Goal: Task Accomplishment & Management: Manage account settings

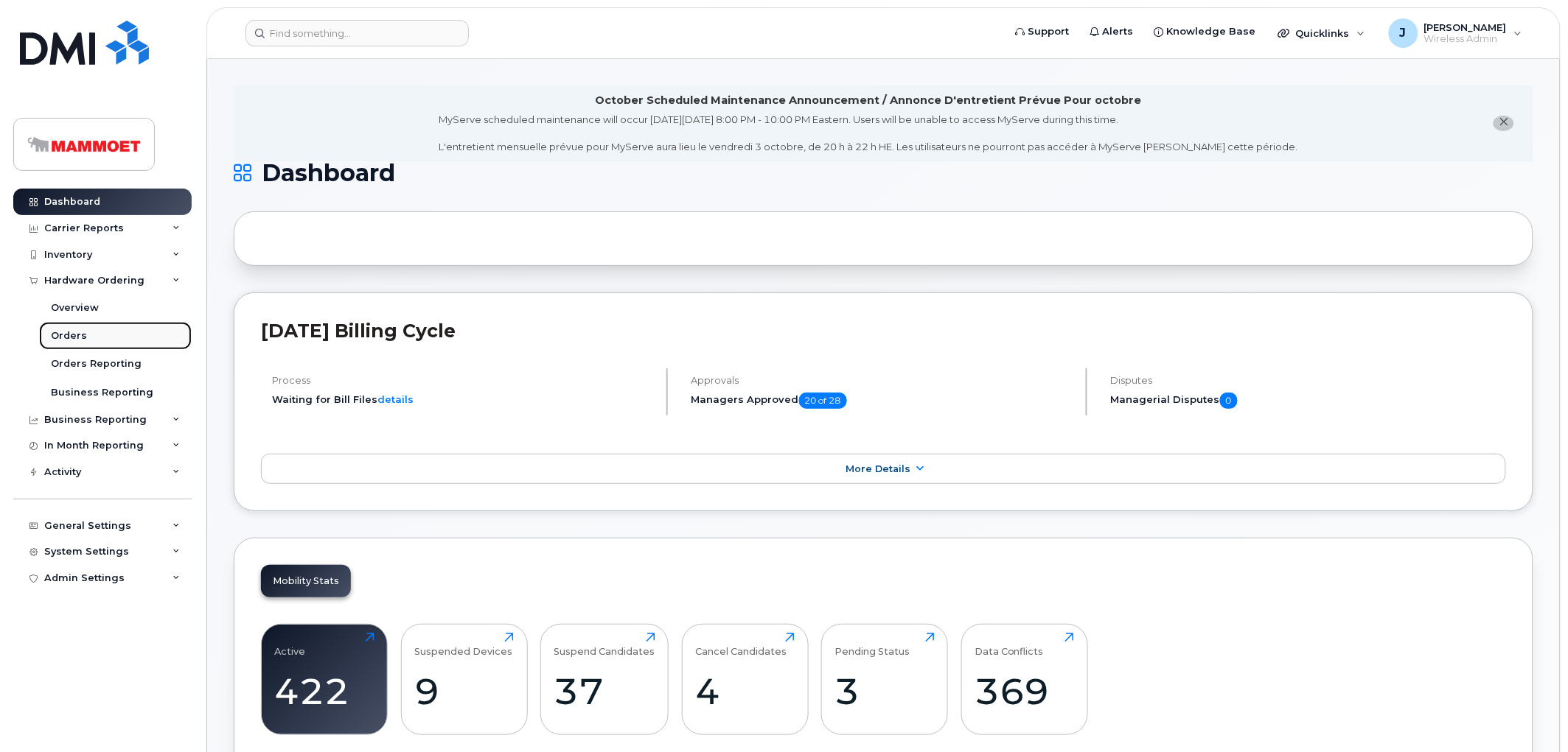
click at [75, 332] on div "Orders" at bounding box center [68, 336] width 36 height 13
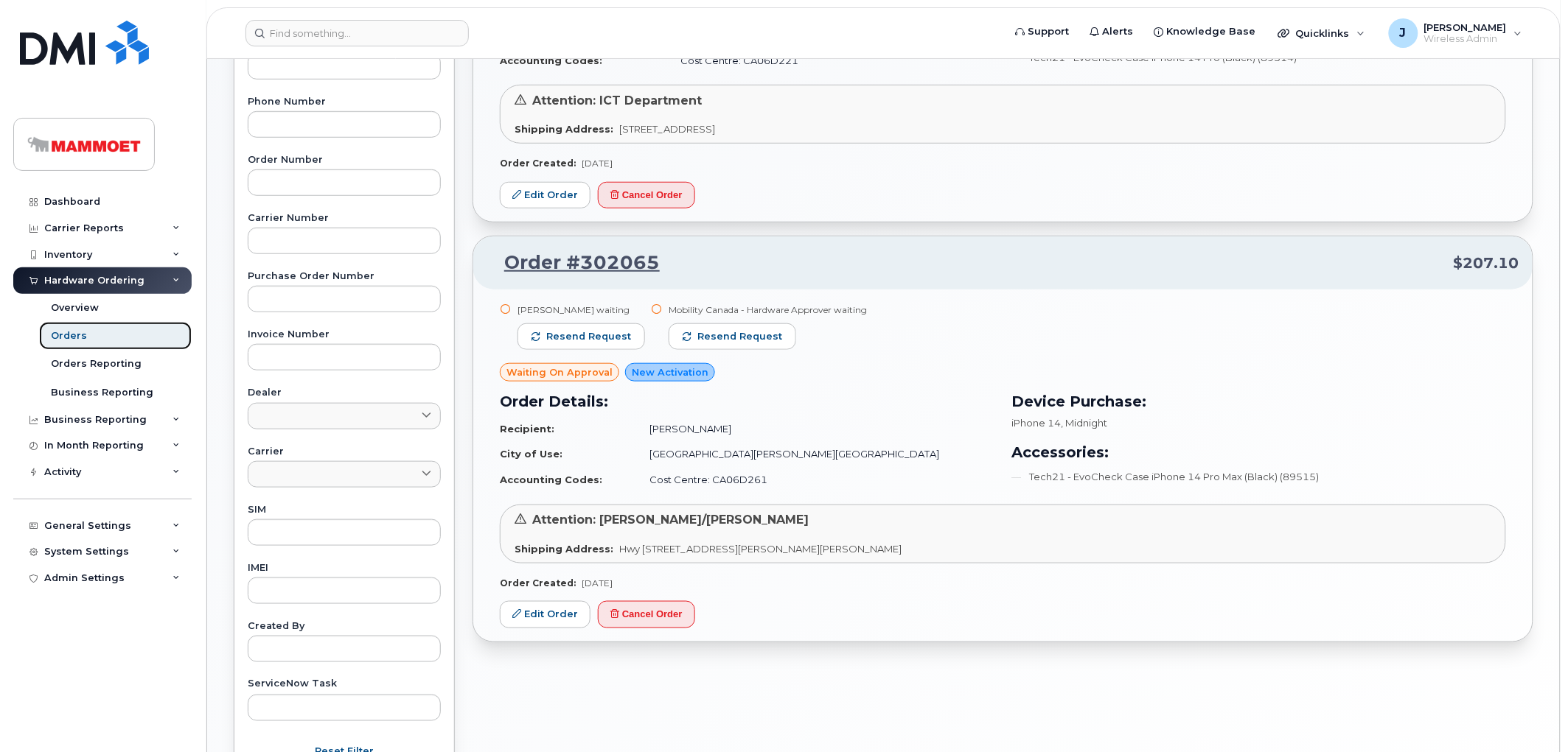
scroll to position [327, 0]
click at [650, 610] on button "Cancel Order" at bounding box center [646, 613] width 97 height 28
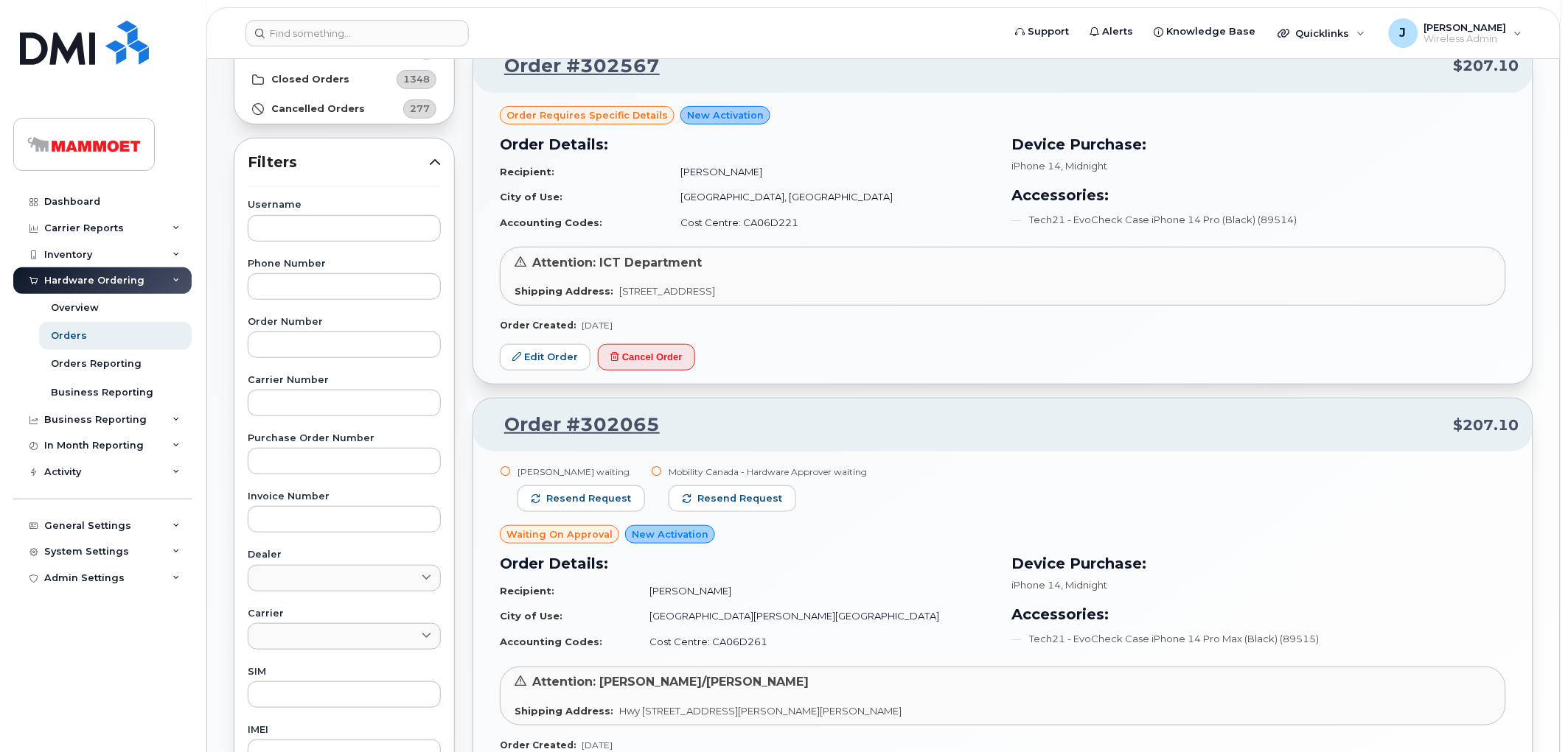
scroll to position [82, 0]
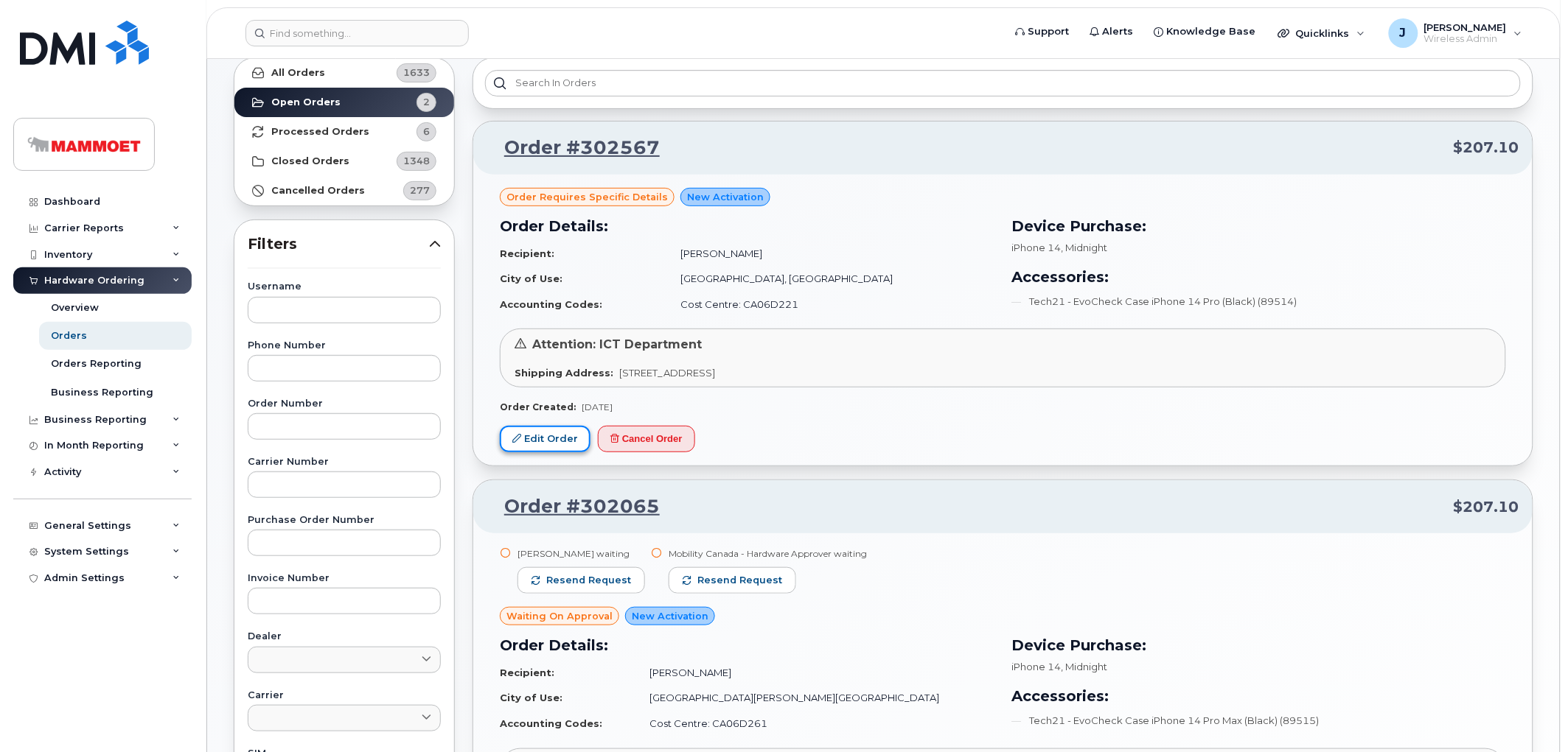
click at [549, 448] on link "Edit Order" at bounding box center [545, 440] width 91 height 28
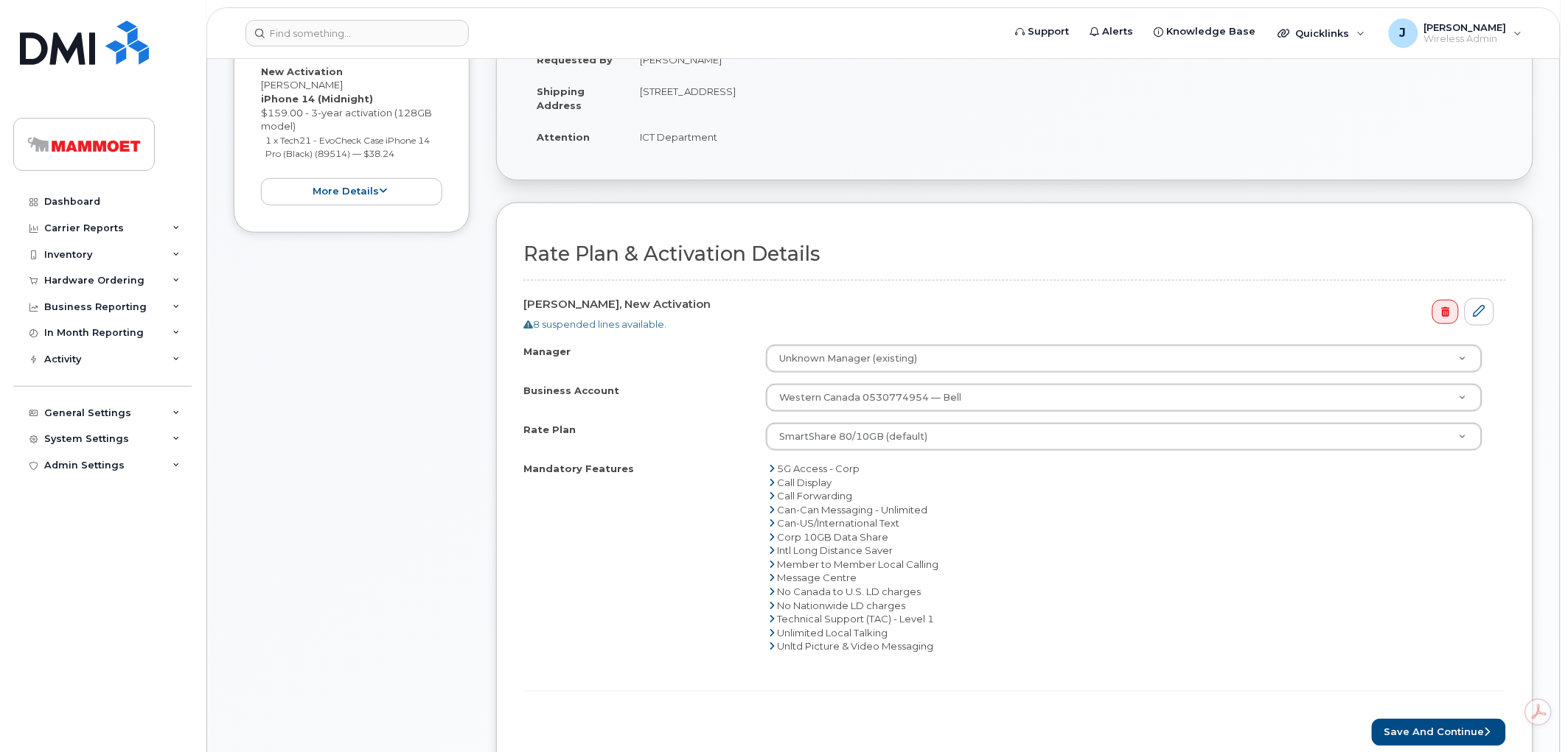
scroll to position [409, 0]
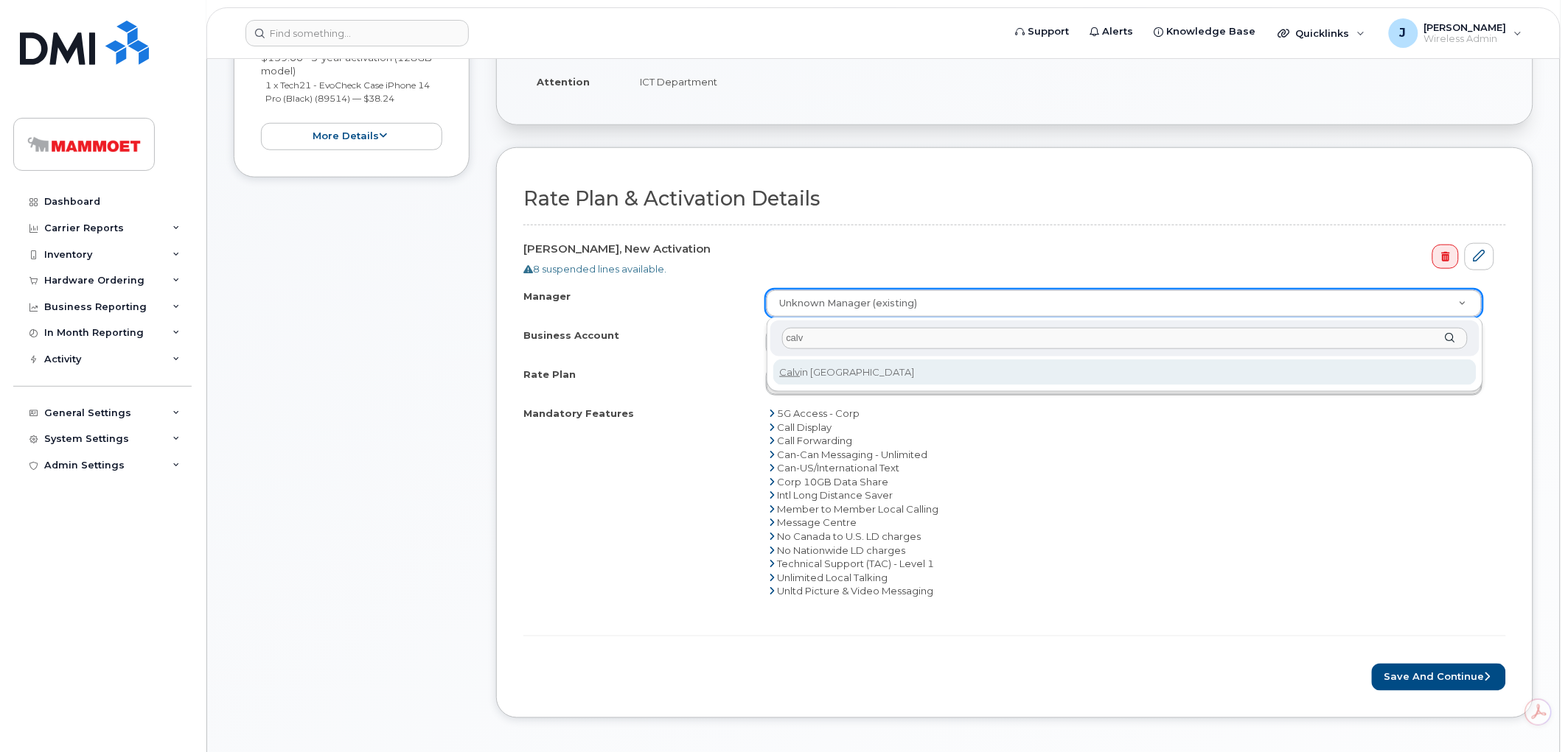
type input "calv"
select select "1665059"
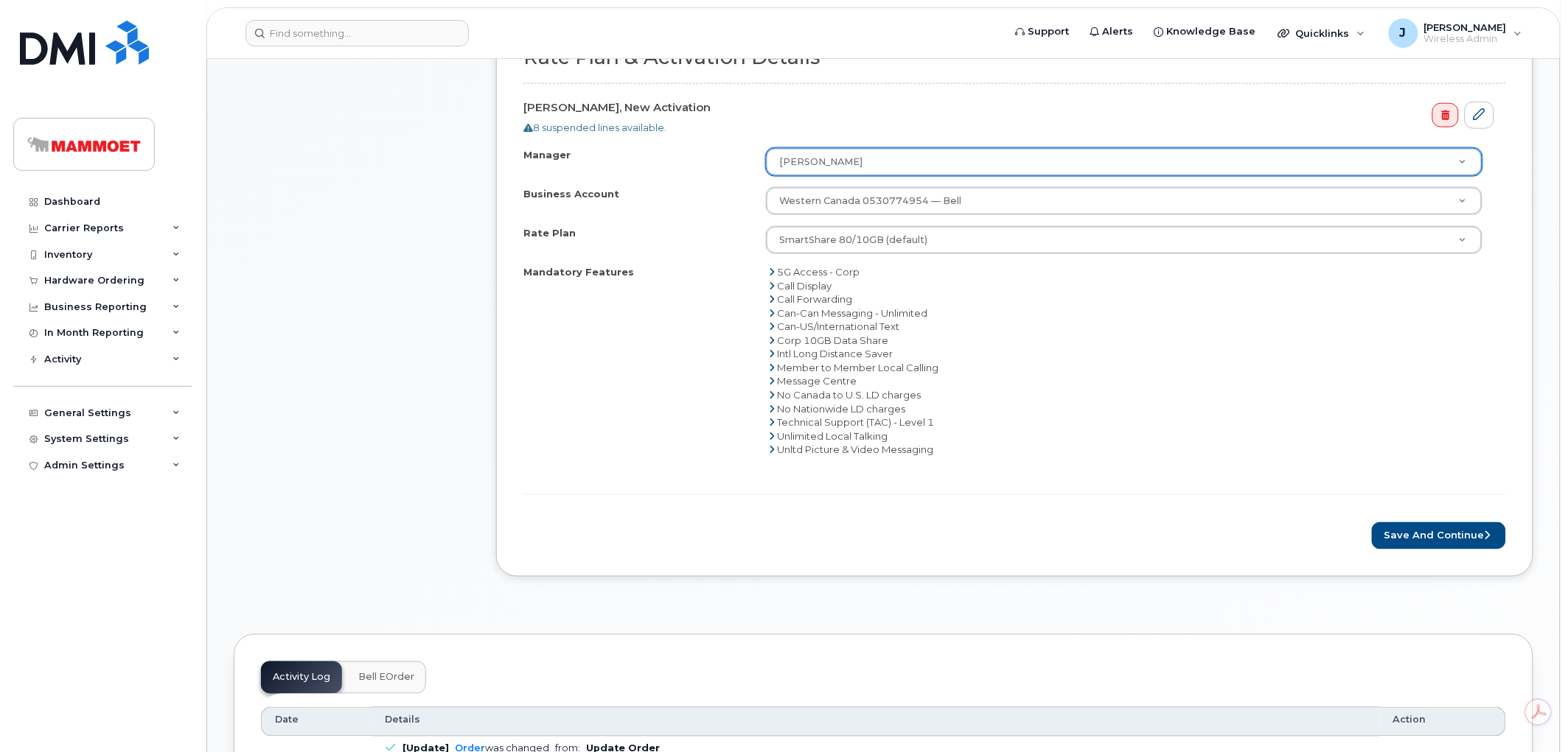
scroll to position [573, 0]
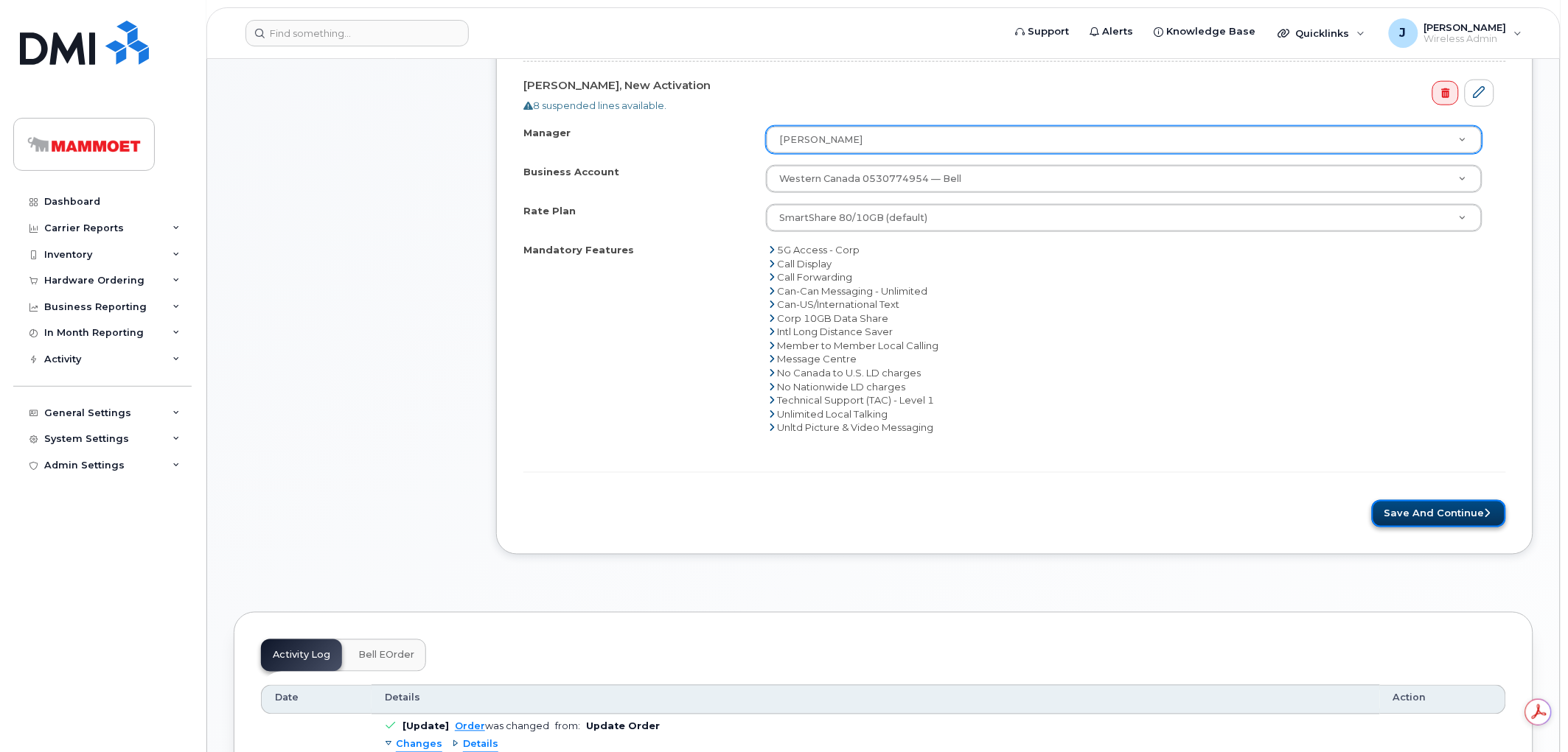
click at [1431, 524] on button "Save and Continue" at bounding box center [1438, 515] width 134 height 28
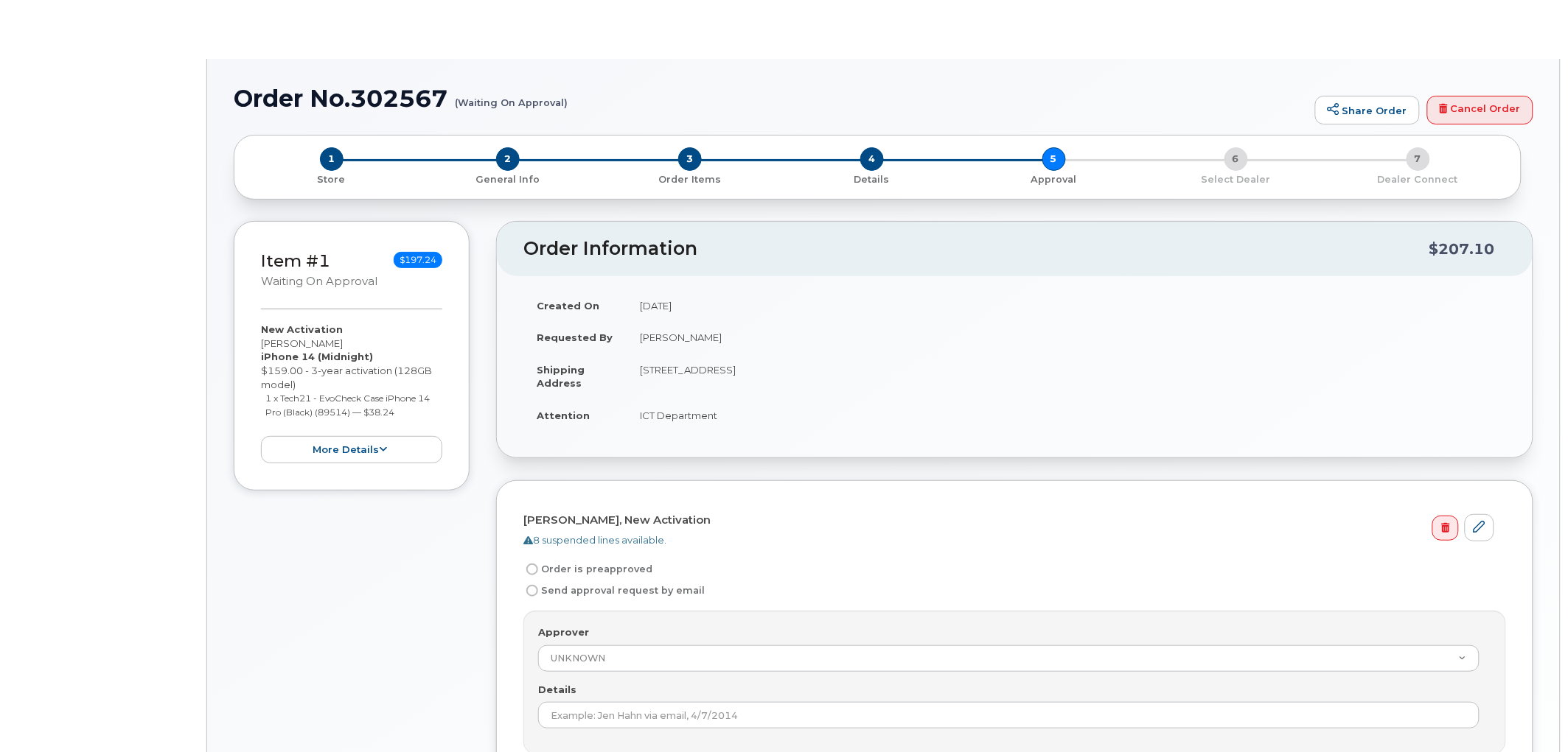
radio input "true"
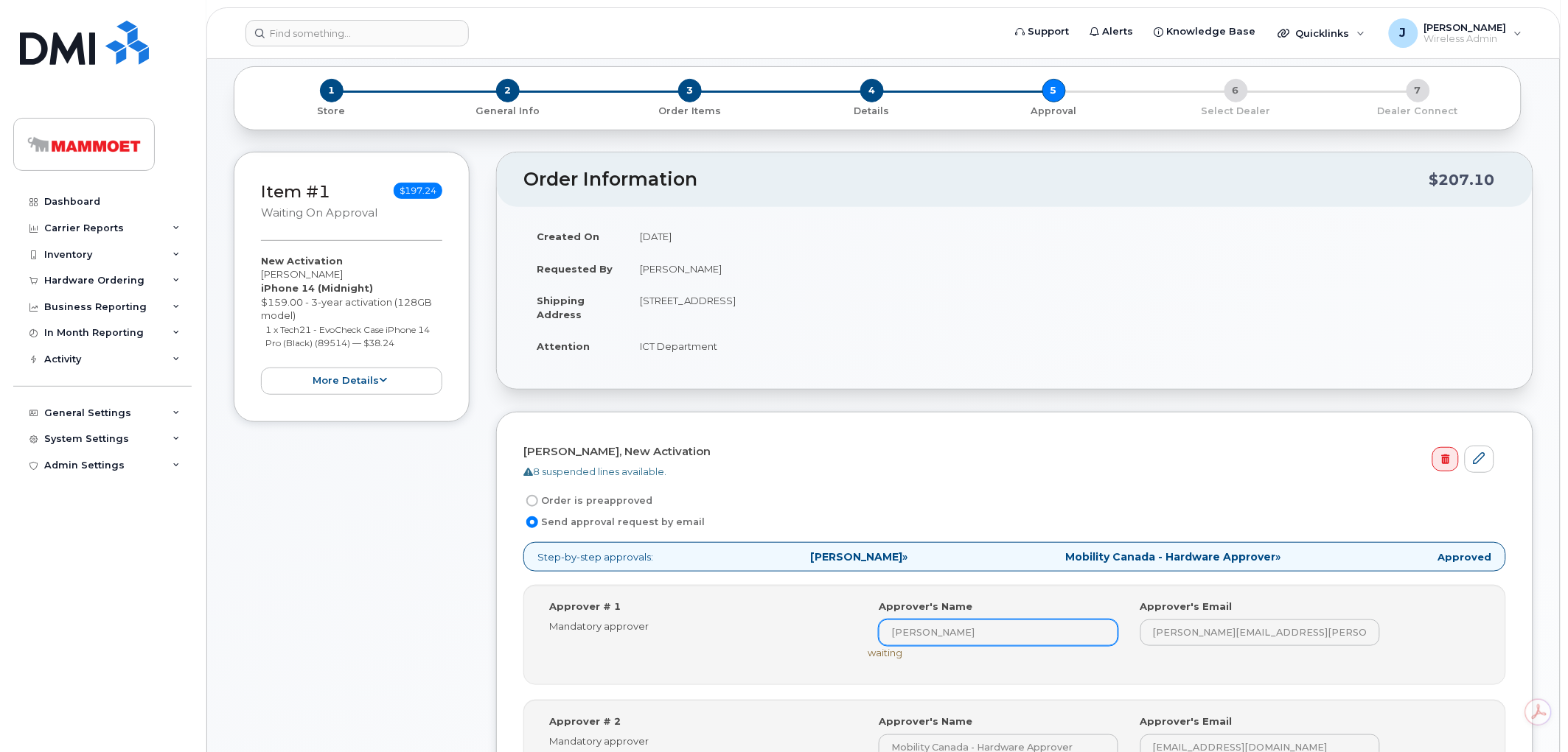
scroll to position [409, 0]
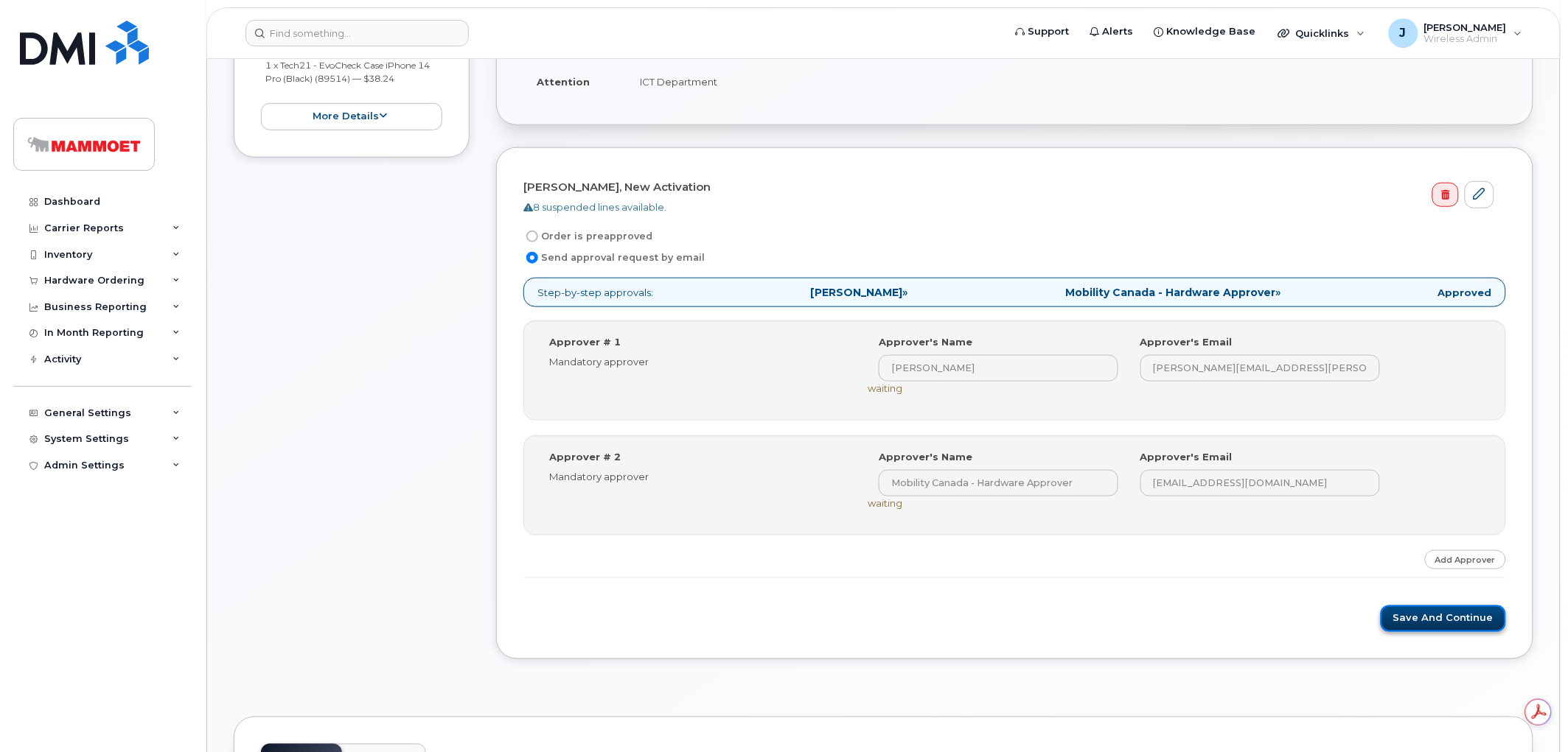
click at [1416, 628] on button "Save and Continue" at bounding box center [1443, 620] width 126 height 28
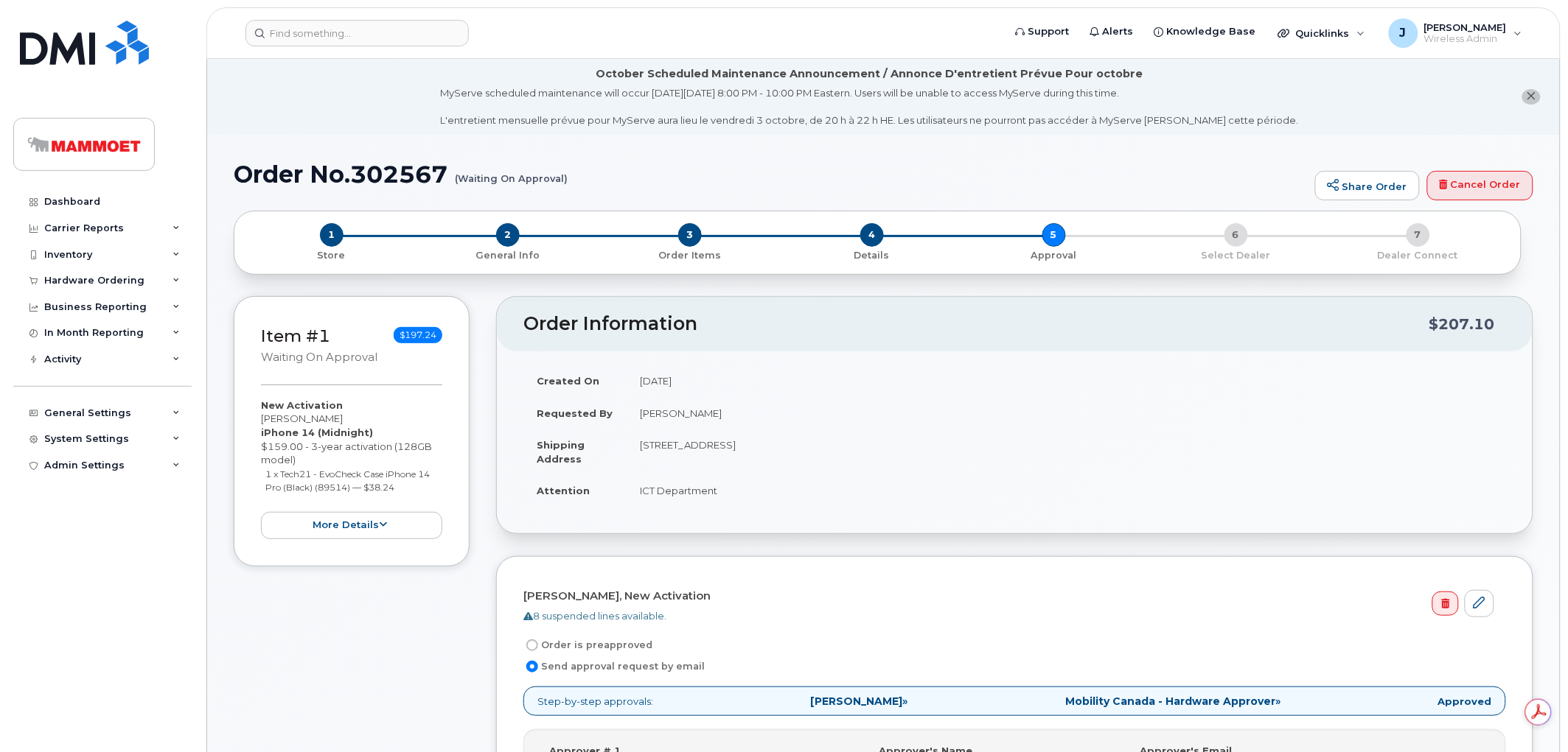
click at [246, 665] on div "Item #1 Waiting On Approval $197.24 New Activation Mitchell McAvoy iPhone 14 (M…" at bounding box center [351, 700] width 236 height 807
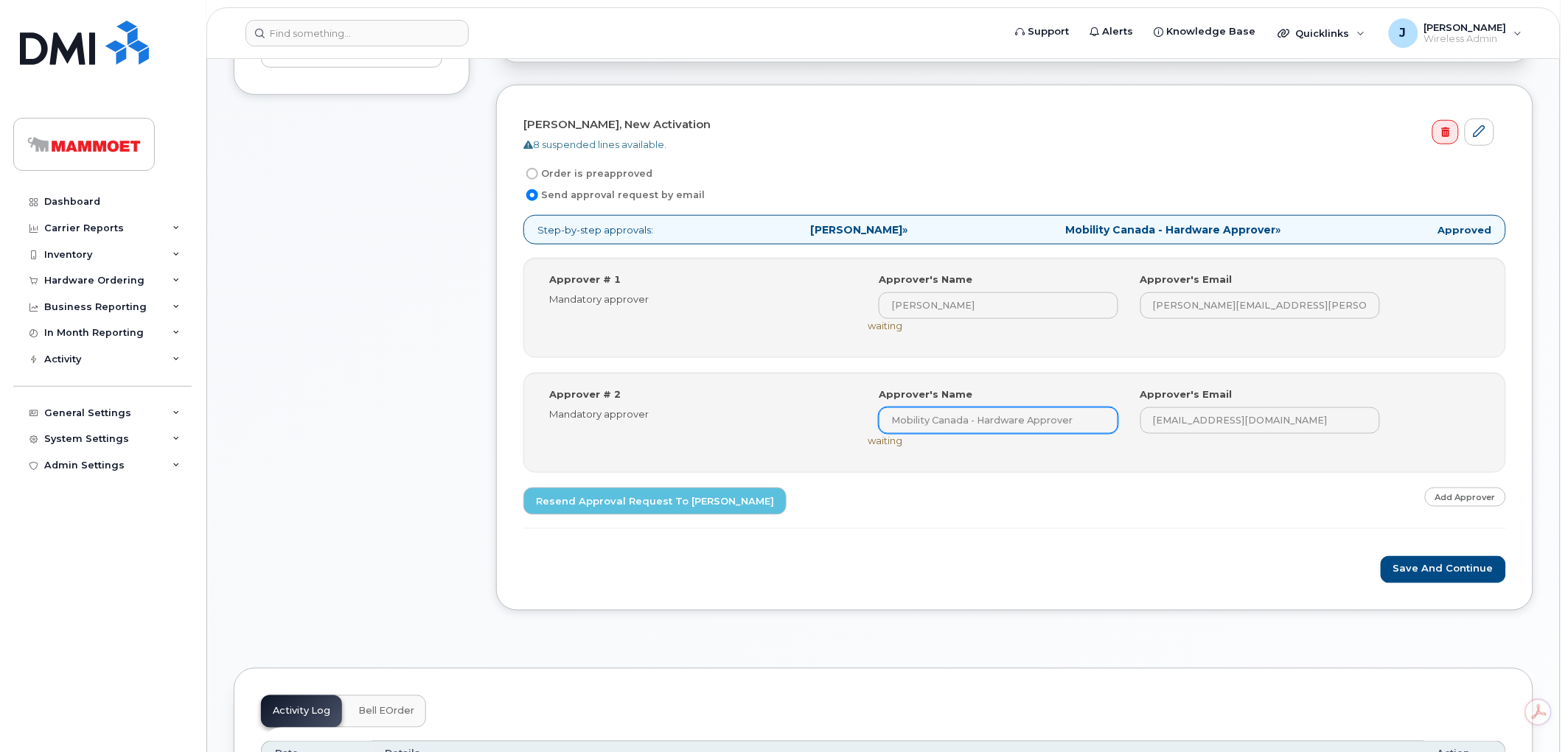
scroll to position [573, 0]
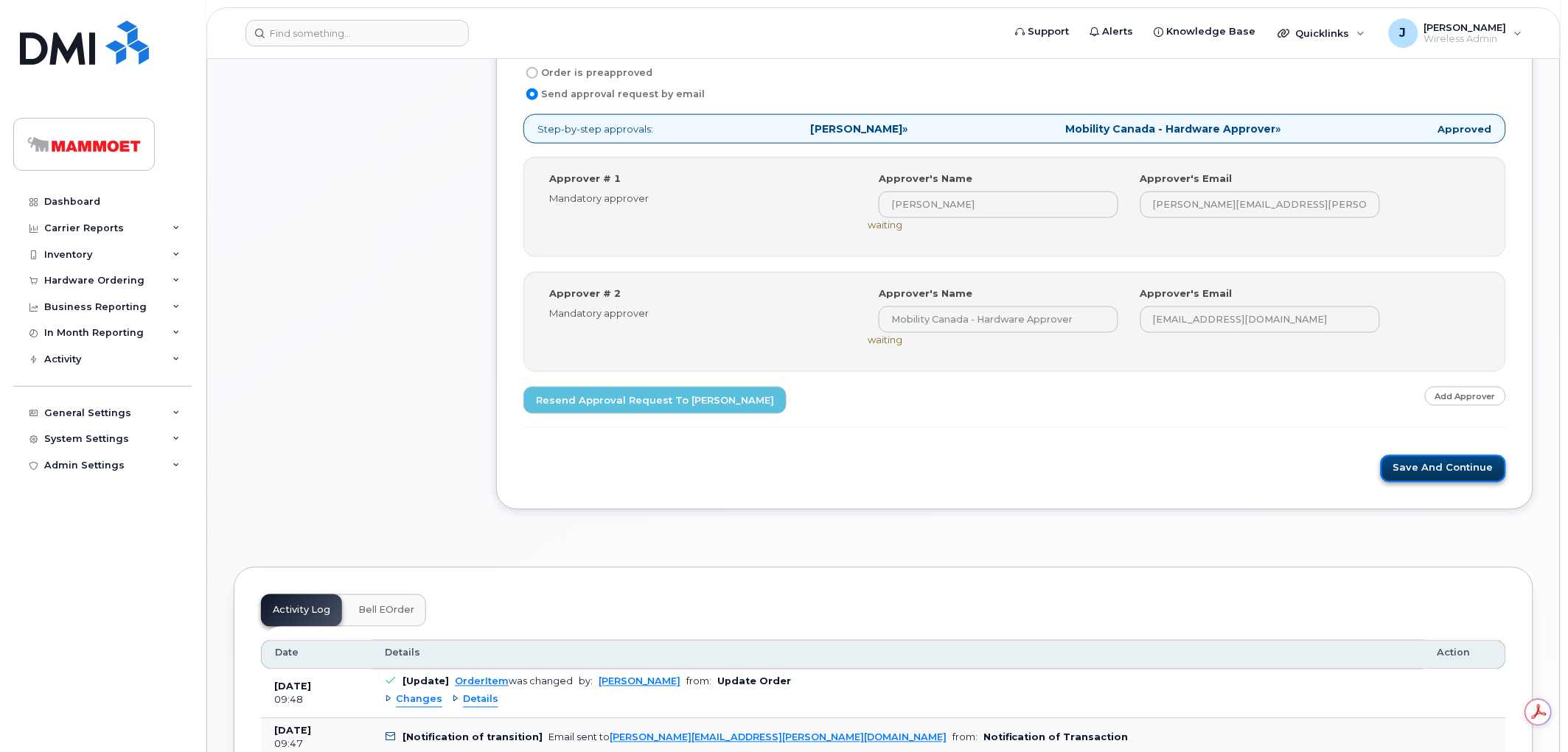
click at [1441, 469] on button "Save and Continue" at bounding box center [1443, 469] width 126 height 28
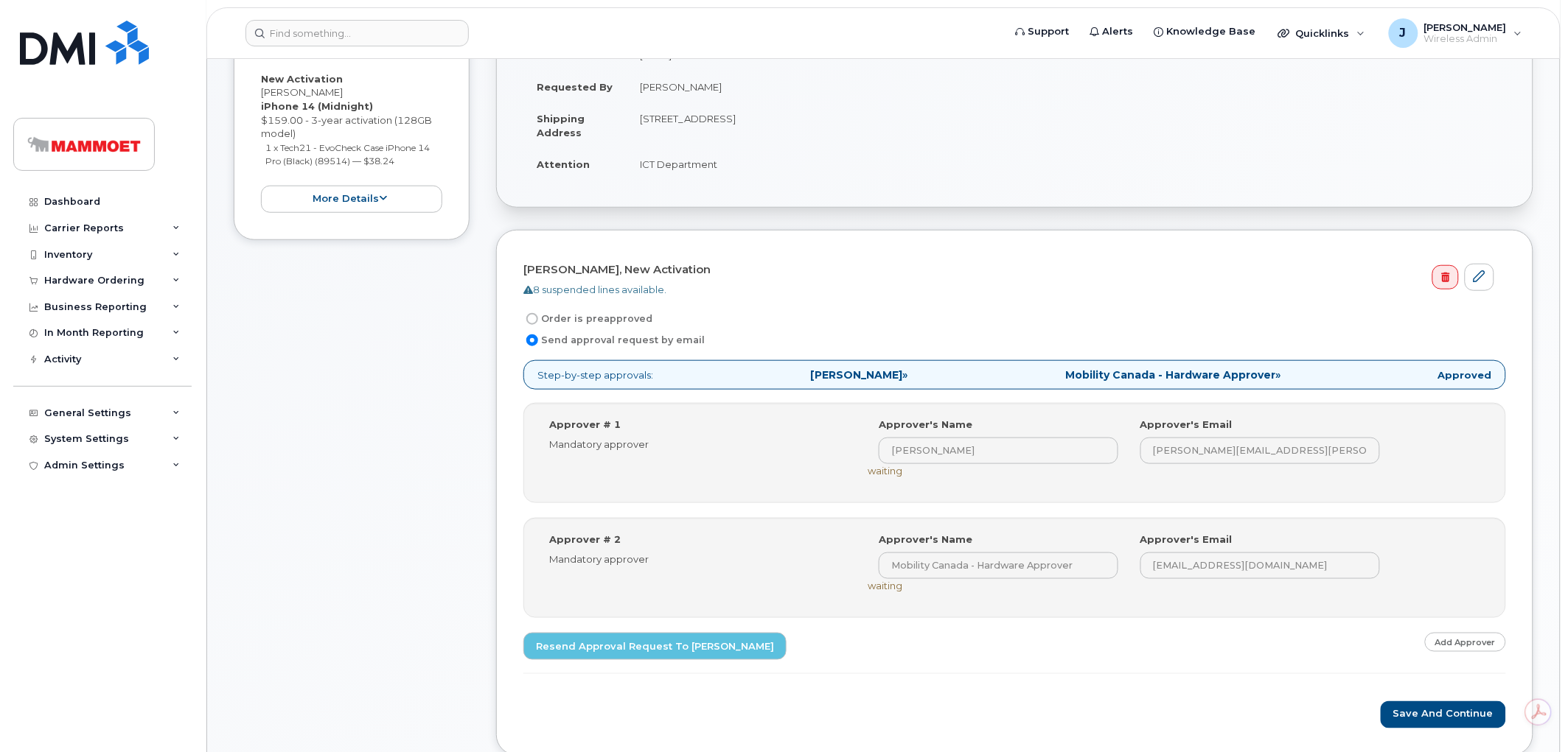
scroll to position [327, 0]
click at [1435, 716] on button "Save and Continue" at bounding box center [1443, 715] width 126 height 28
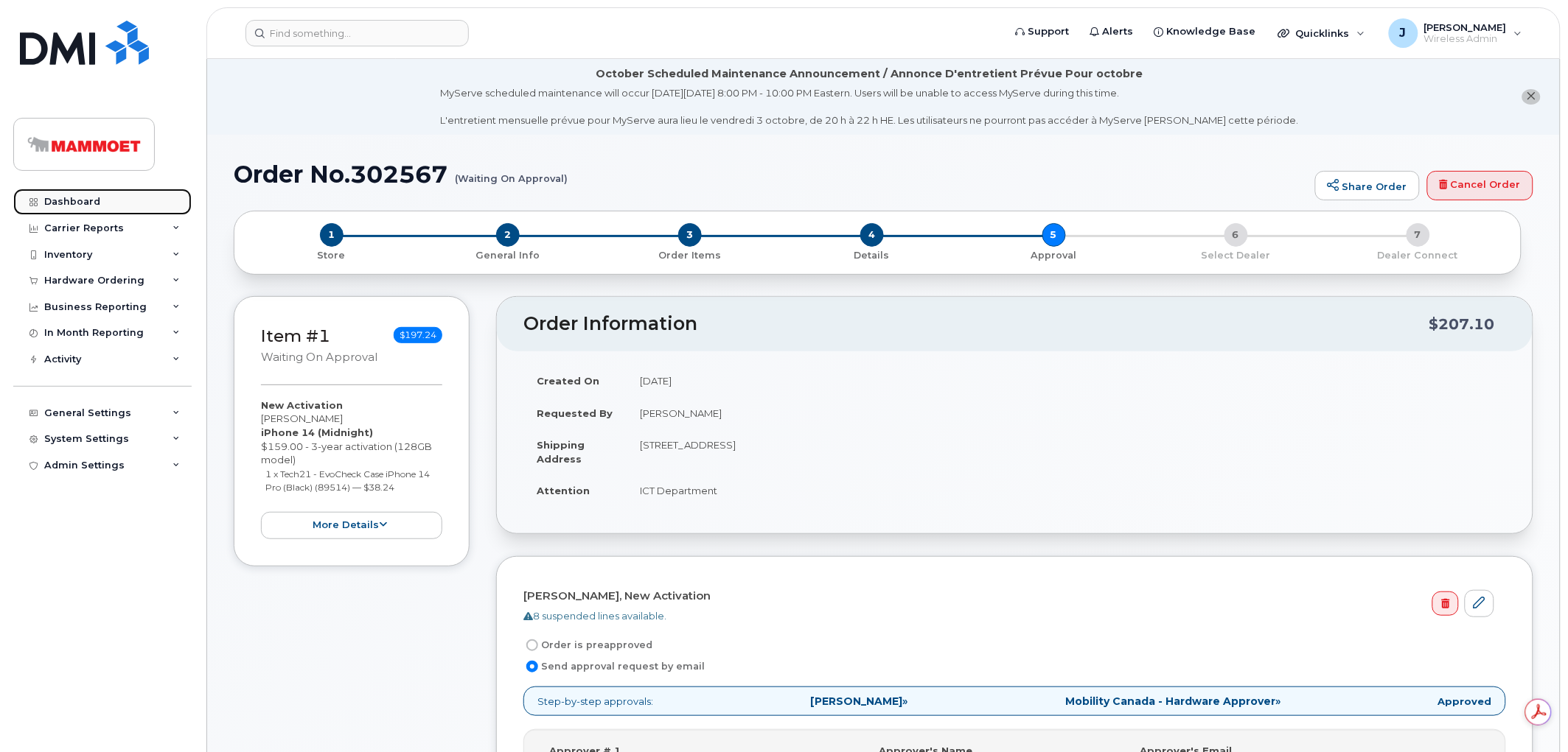
click at [83, 198] on div "Dashboard" at bounding box center [72, 201] width 56 height 12
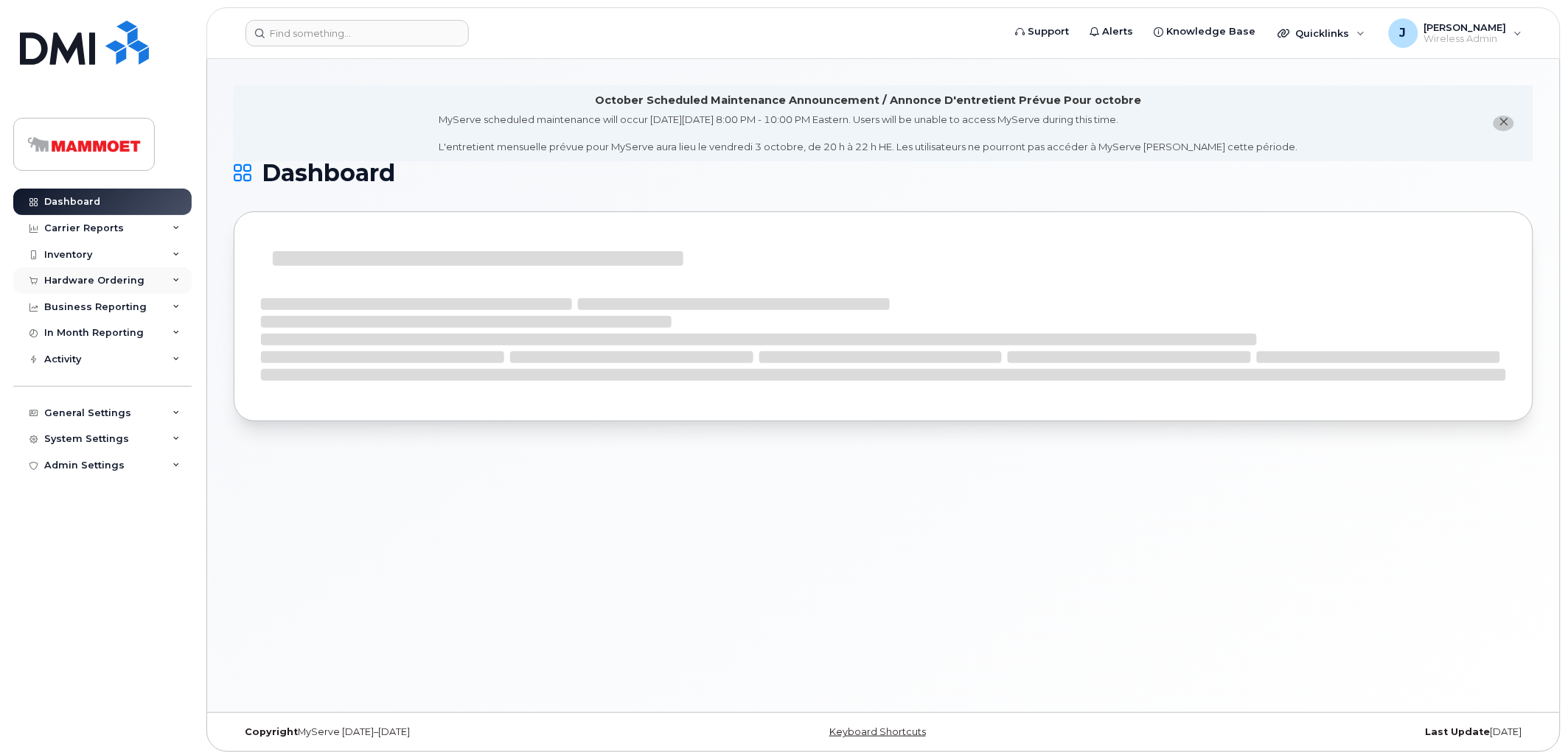
click at [75, 275] on div "Hardware Ordering" at bounding box center [94, 281] width 100 height 12
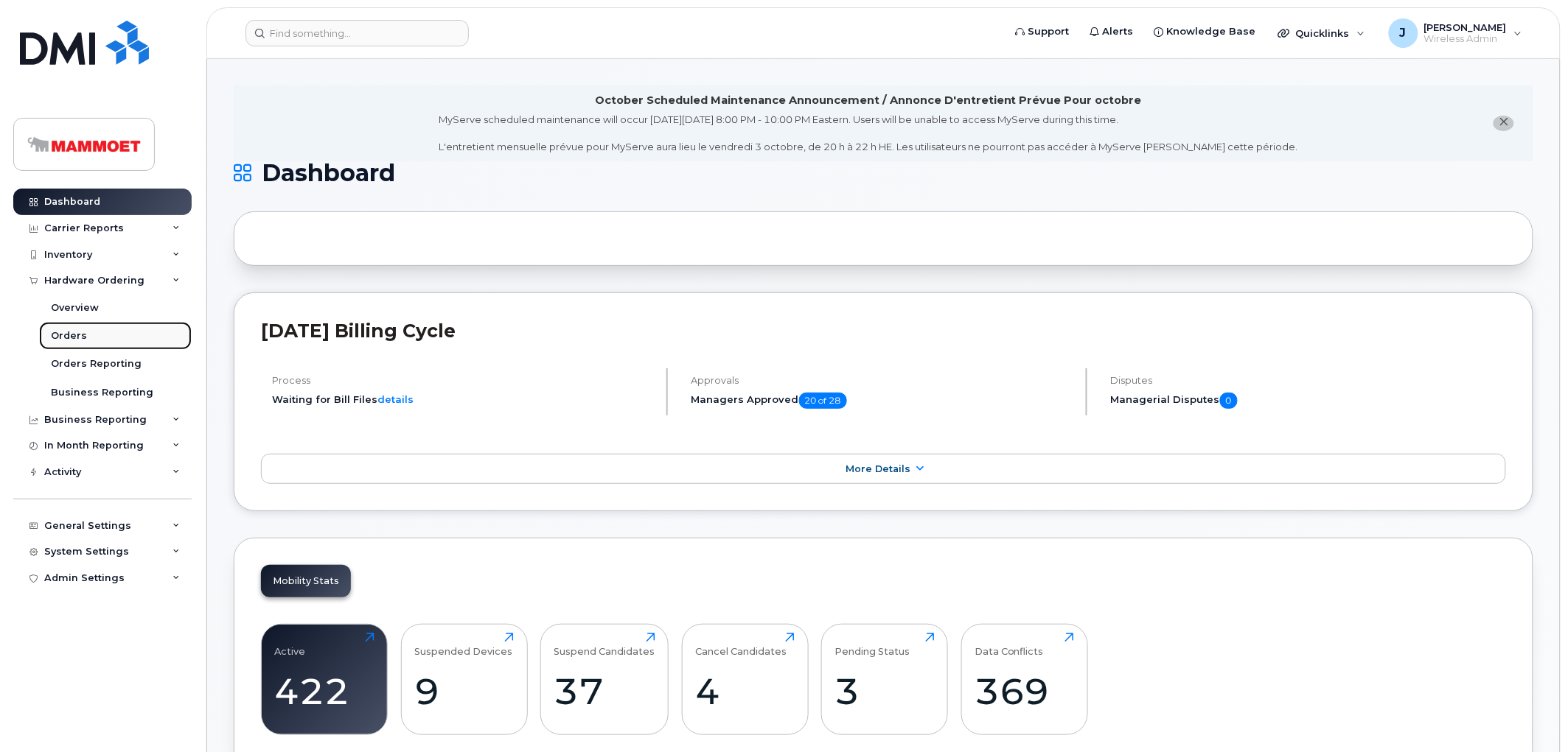
click at [75, 332] on div "Orders" at bounding box center [68, 336] width 36 height 13
